Goal: Information Seeking & Learning: Learn about a topic

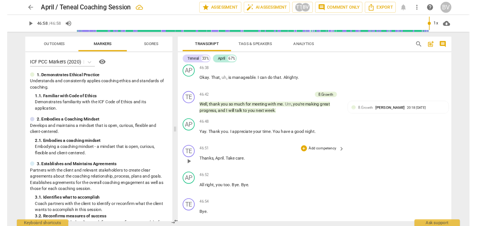
scroll to position [7822, 0]
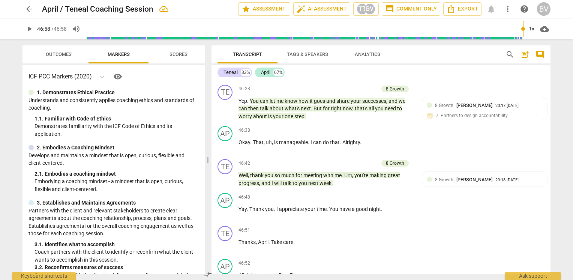
click at [24, 14] on button "arrow_back" at bounding box center [30, 9] width 14 height 14
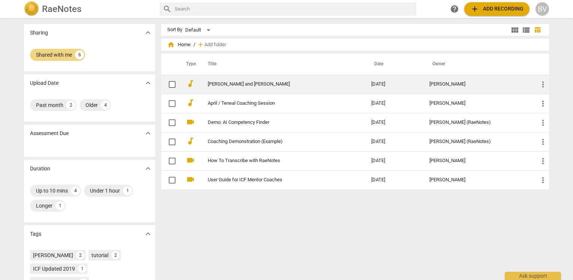
click at [252, 83] on link "[PERSON_NAME] and [PERSON_NAME]" at bounding box center [276, 84] width 137 height 6
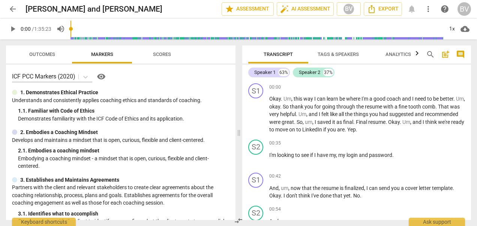
click at [39, 56] on span "Outcomes" at bounding box center [42, 54] width 26 height 6
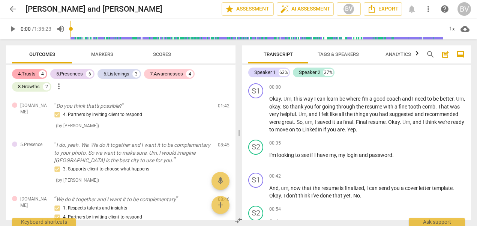
click at [35, 71] on div "4.Trusts" at bounding box center [27, 74] width 18 height 8
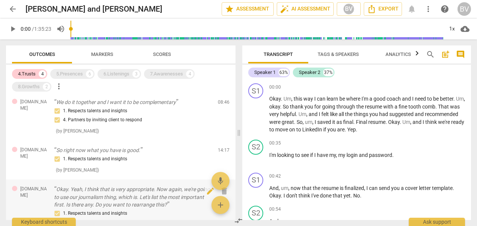
scroll to position [28, 0]
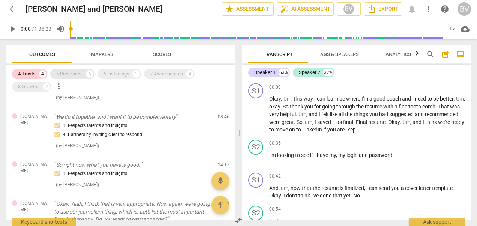
click at [74, 73] on div "5.Presences" at bounding box center [69, 74] width 27 height 8
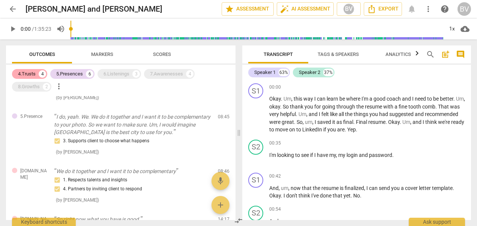
click at [35, 72] on div "4.Trusts" at bounding box center [27, 74] width 18 height 8
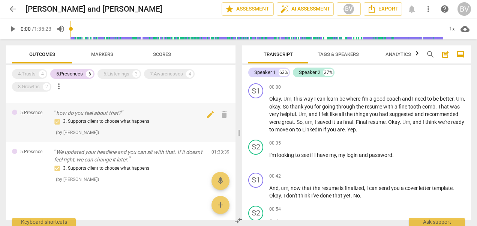
scroll to position [263, 0]
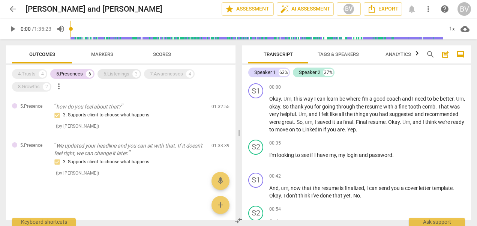
drag, startPoint x: 81, startPoint y: 74, endPoint x: 115, endPoint y: 75, distance: 33.8
click at [81, 74] on div "5.Presences" at bounding box center [69, 74] width 27 height 8
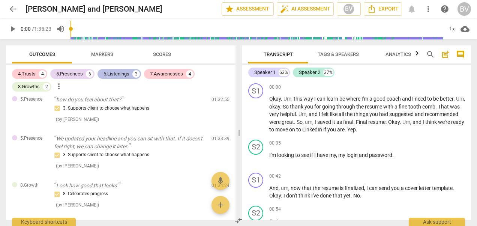
click at [115, 75] on div "6.Listenings" at bounding box center [117, 74] width 26 height 8
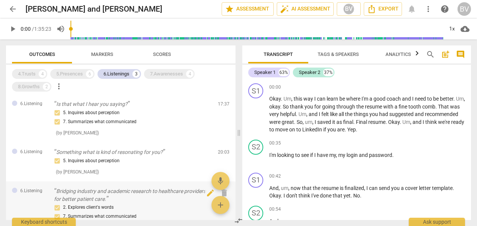
scroll to position [0, 0]
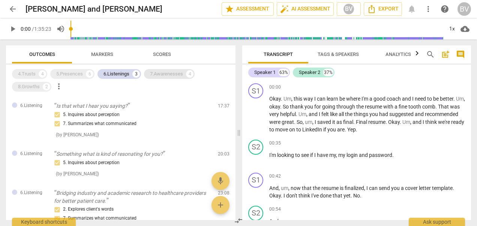
click at [189, 75] on div "4" at bounding box center [190, 74] width 8 height 8
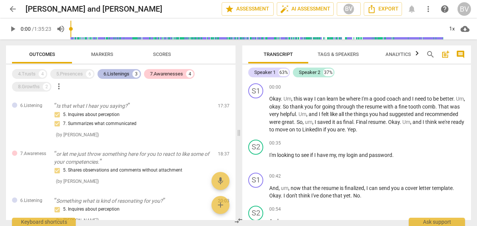
click at [131, 71] on div "6.Listenings 3" at bounding box center [120, 74] width 44 height 10
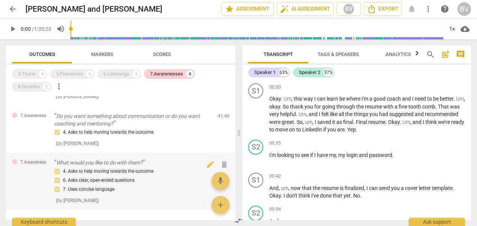
scroll to position [113, 0]
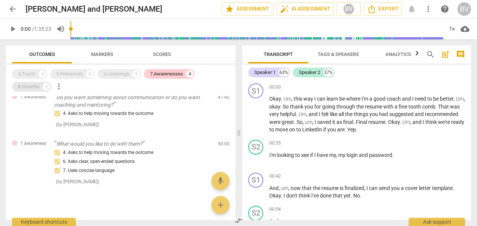
click at [31, 85] on div "8.Growths" at bounding box center [29, 87] width 22 height 8
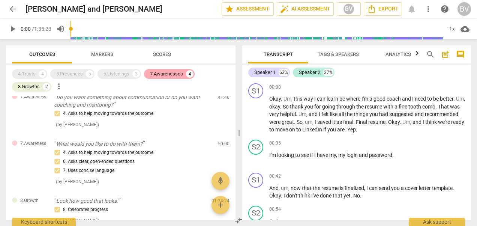
click at [161, 76] on div "7.Awarenesses" at bounding box center [166, 74] width 33 height 8
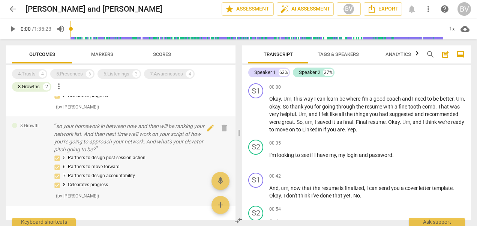
scroll to position [0, 0]
